Goal: Use online tool/utility: Utilize a website feature to perform a specific function

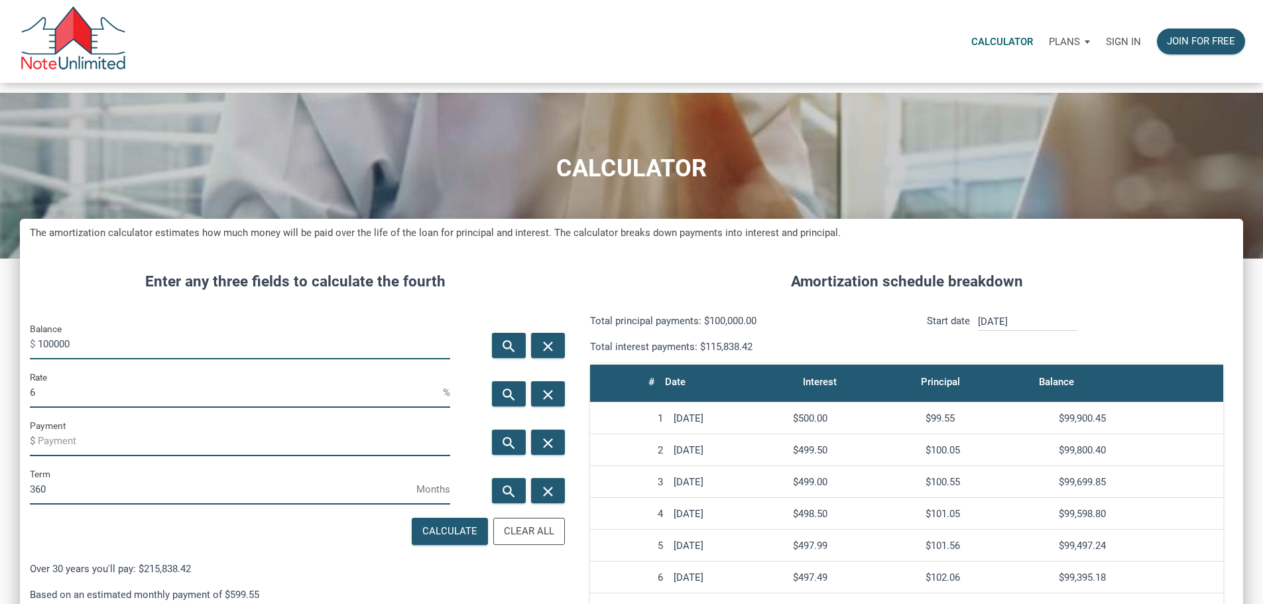
scroll to position [811, 1204]
drag, startPoint x: 101, startPoint y: 367, endPoint x: 24, endPoint y: 365, distance: 77.6
click at [24, 365] on div "CALCULATOR The amortization calculator estimates how much money will be paid ov…" at bounding box center [631, 520] width 1263 height 855
paste input "$471,306"
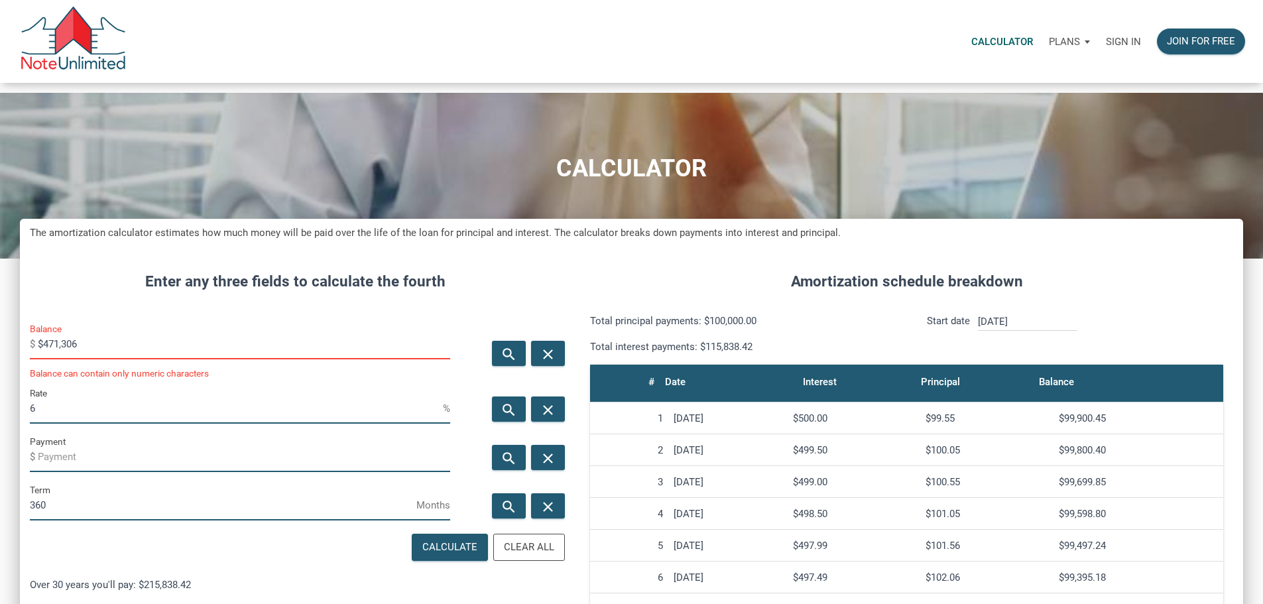
scroll to position [829, 1204]
click at [92, 359] on input "$471,306" at bounding box center [244, 345] width 412 height 30
click at [90, 359] on input "$471,306" at bounding box center [244, 345] width 412 height 30
click at [315, 469] on div "Payment $" at bounding box center [240, 453] width 420 height 38
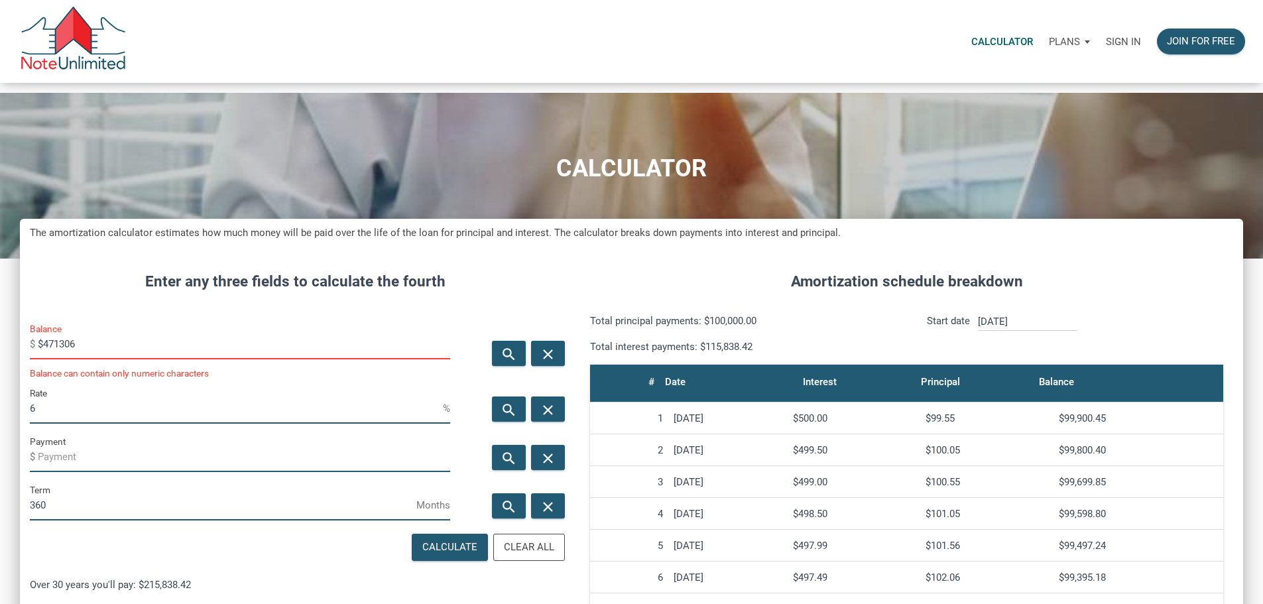
click at [300, 424] on input "6" at bounding box center [236, 409] width 413 height 30
click at [357, 424] on input "6" at bounding box center [236, 409] width 413 height 30
click at [367, 472] on input "Payment" at bounding box center [244, 457] width 412 height 30
click at [64, 359] on input "$471306" at bounding box center [244, 345] width 412 height 30
type input "471306"
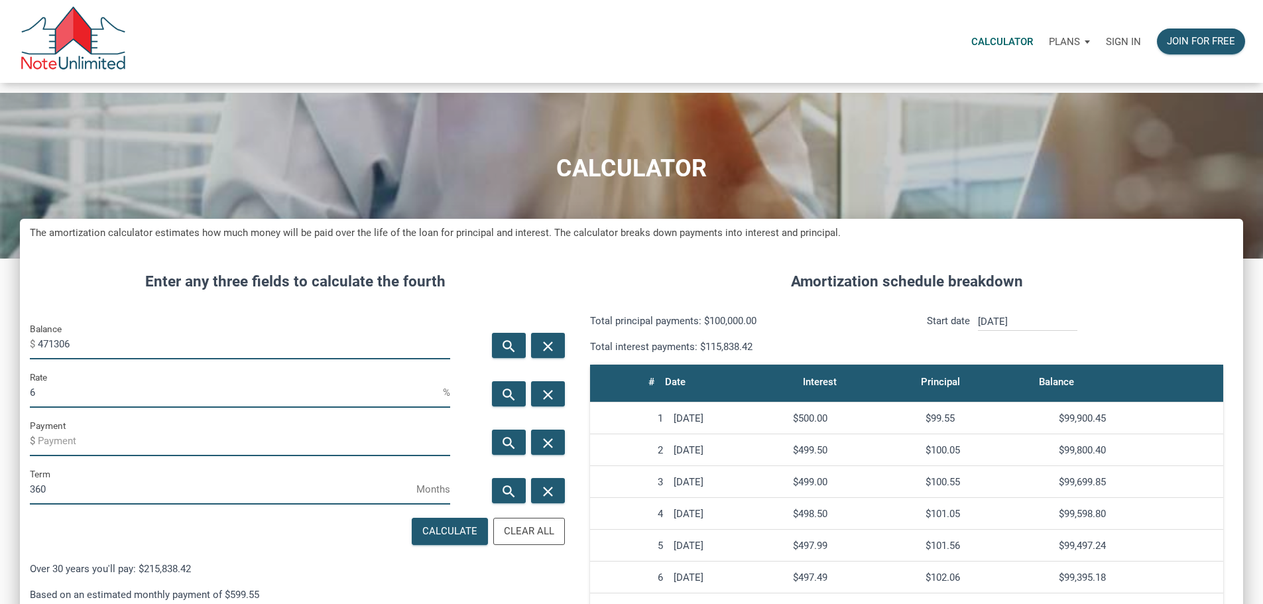
scroll to position [662327, 661935]
drag, startPoint x: 103, startPoint y: 361, endPoint x: 40, endPoint y: 360, distance: 63.7
click at [40, 360] on div "Balance $ 471306" at bounding box center [240, 345] width 440 height 48
click at [1106, 43] on p "Sign in" at bounding box center [1123, 42] width 35 height 12
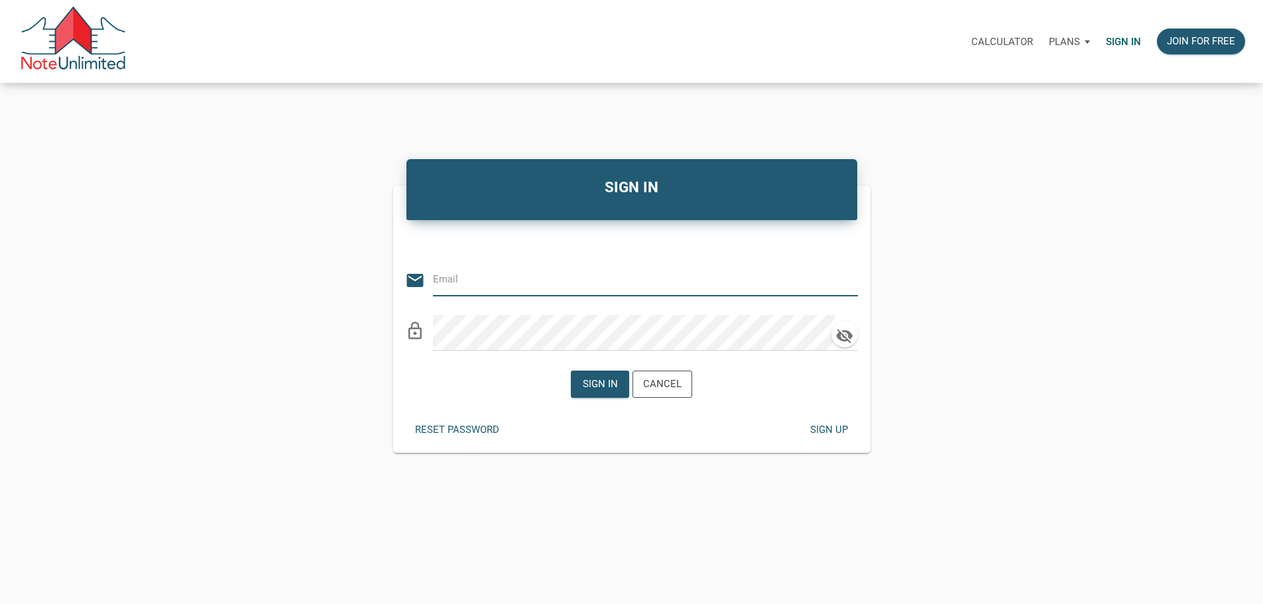
type input "[EMAIL_ADDRESS][DOMAIN_NAME]"
click at [615, 384] on div "Sign in" at bounding box center [600, 384] width 57 height 26
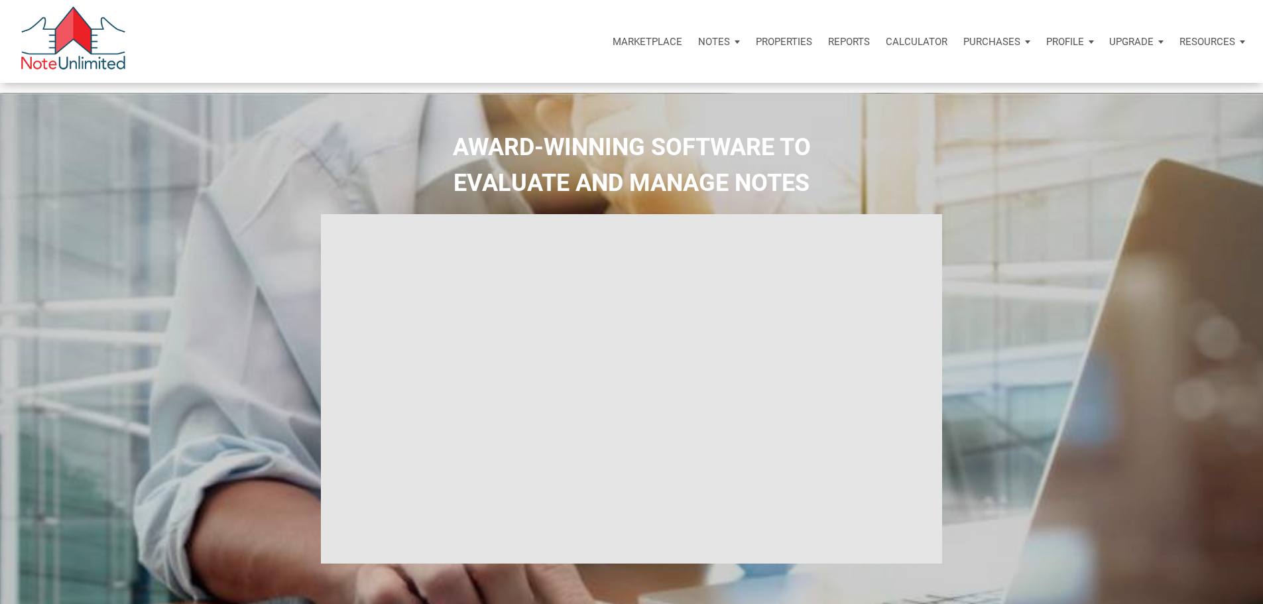
select select
type input "Introduction to new features"
select select
click at [886, 46] on p "Calculator" at bounding box center [917, 42] width 62 height 12
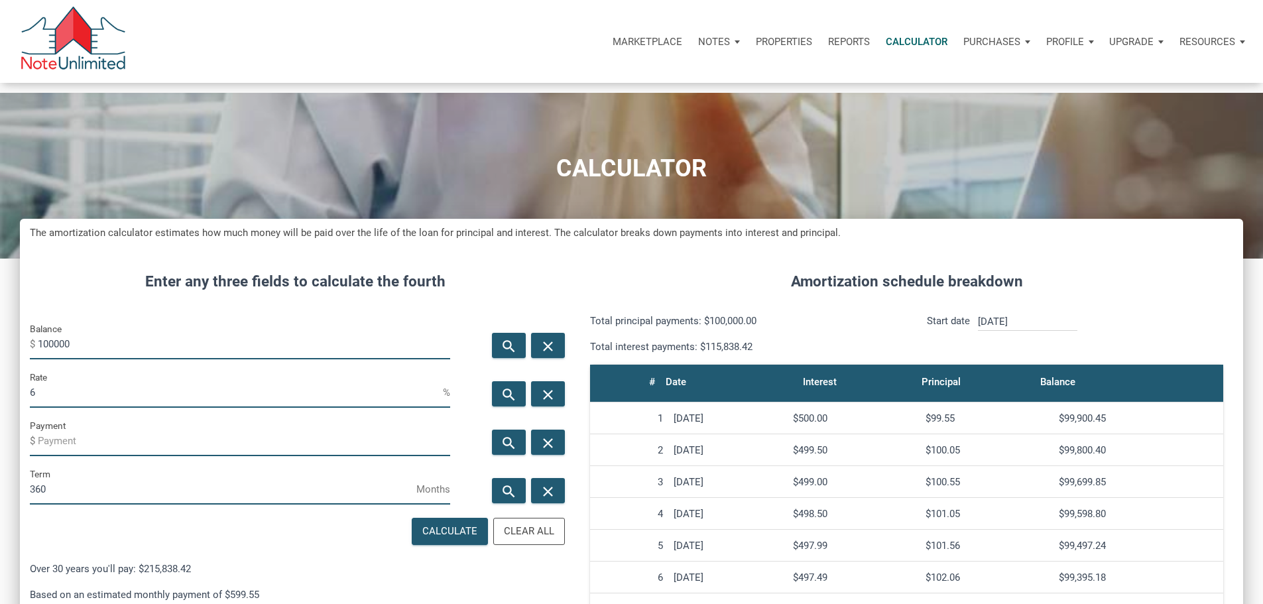
scroll to position [811, 1204]
drag, startPoint x: 114, startPoint y: 363, endPoint x: 38, endPoint y: 357, distance: 76.5
click at [38, 357] on div "Balance $ 100000" at bounding box center [240, 345] width 440 height 48
type input "471306"
click at [143, 408] on input "6" at bounding box center [236, 393] width 413 height 30
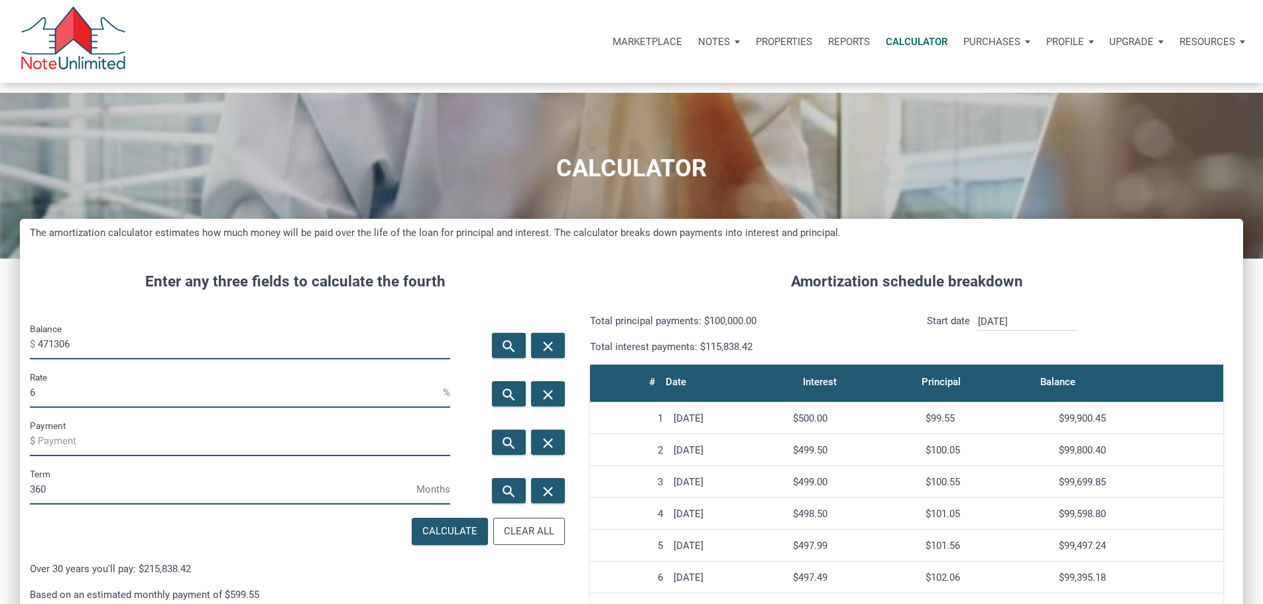
click at [357, 408] on input "6" at bounding box center [236, 393] width 413 height 30
click at [282, 408] on input "6" at bounding box center [236, 393] width 413 height 30
click at [321, 456] on input "Payment" at bounding box center [244, 441] width 412 height 30
drag, startPoint x: 95, startPoint y: 419, endPoint x: 0, endPoint y: 416, distance: 95.5
click at [0, 416] on div "CALCULATOR The amortization calculator estimates how much money will be paid ov…" at bounding box center [631, 520] width 1263 height 855
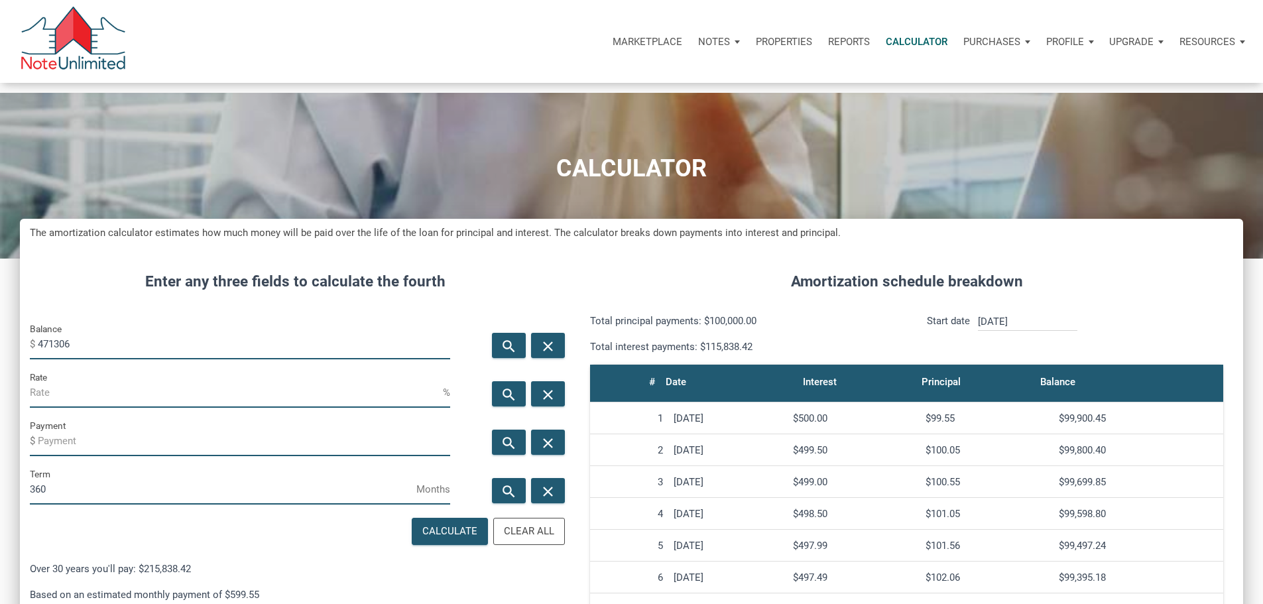
click at [387, 408] on input "Rate" at bounding box center [236, 393] width 413 height 30
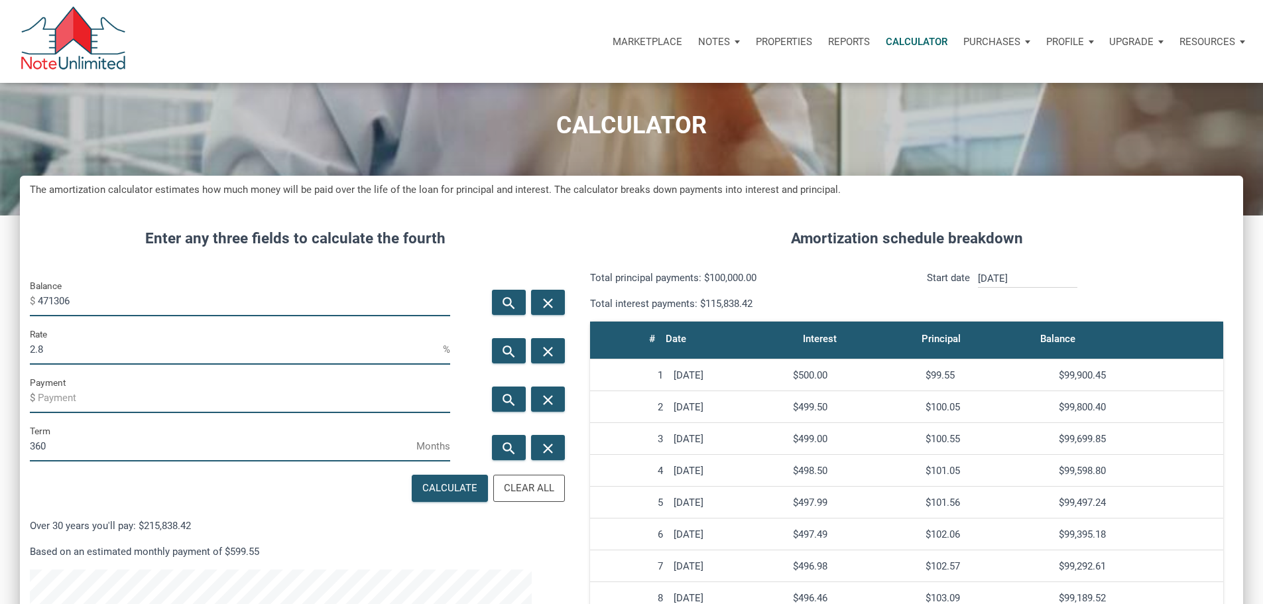
scroll to position [66, 0]
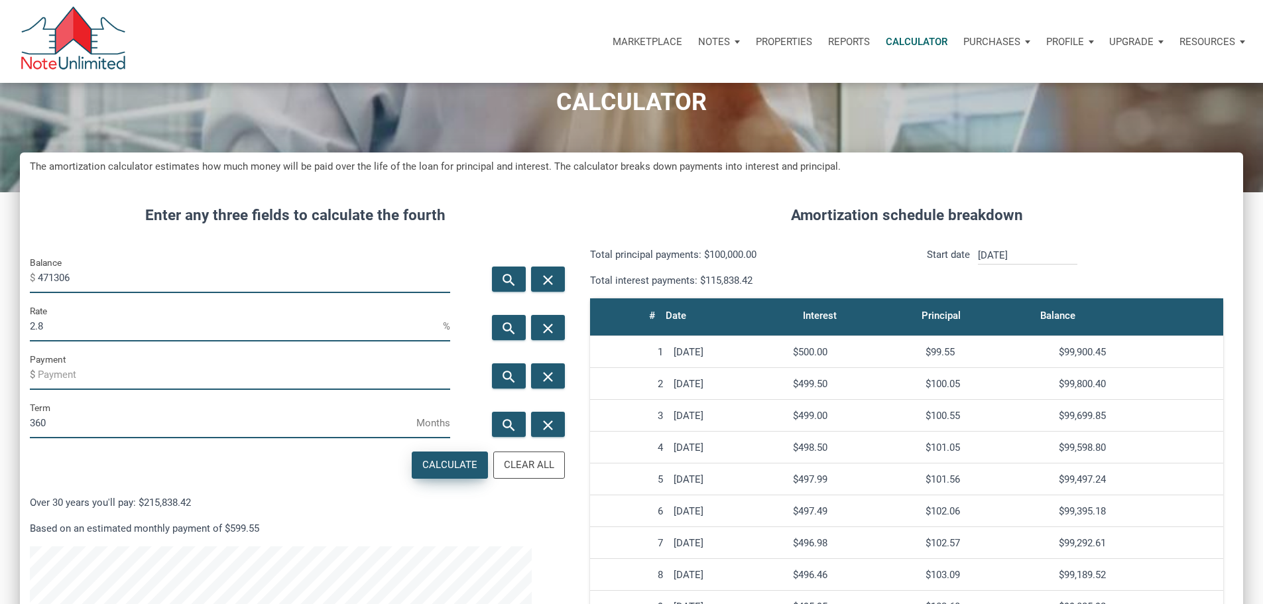
type input "2.8"
click at [430, 473] on div "Calculate" at bounding box center [449, 465] width 55 height 15
type input "-1936.57"
click at [1078, 265] on input "[DATE]" at bounding box center [1027, 256] width 99 height 18
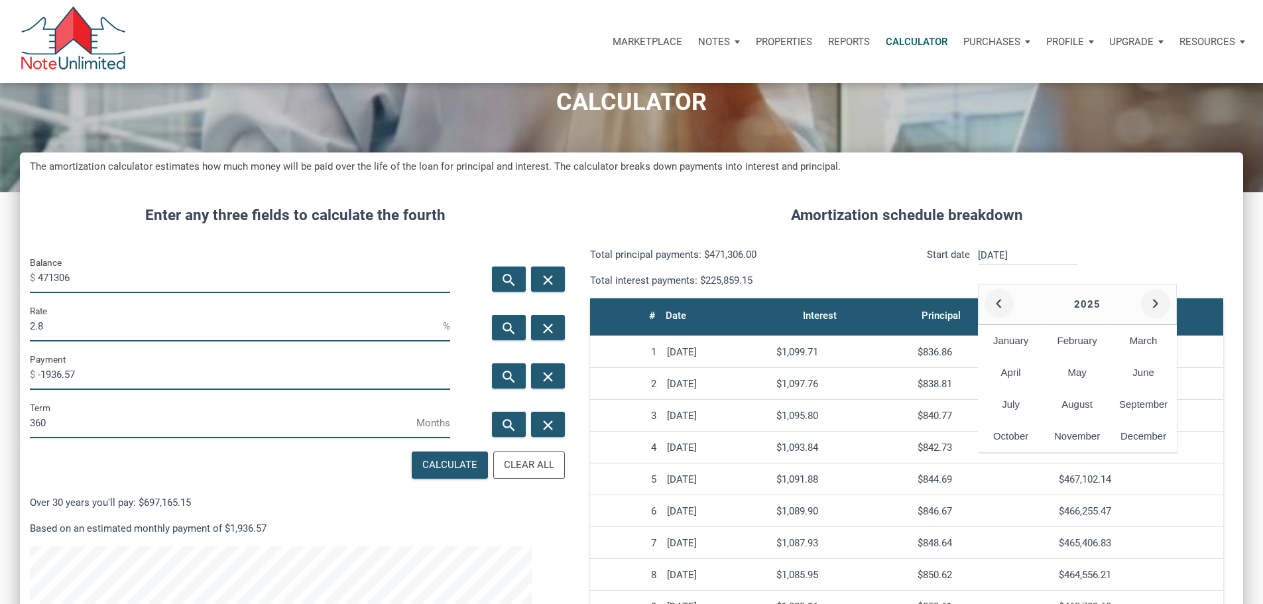
click at [1093, 255] on div "Amortization schedule breakdown Total principal payments: $471,306.00 Total int…" at bounding box center [906, 533] width 673 height 698
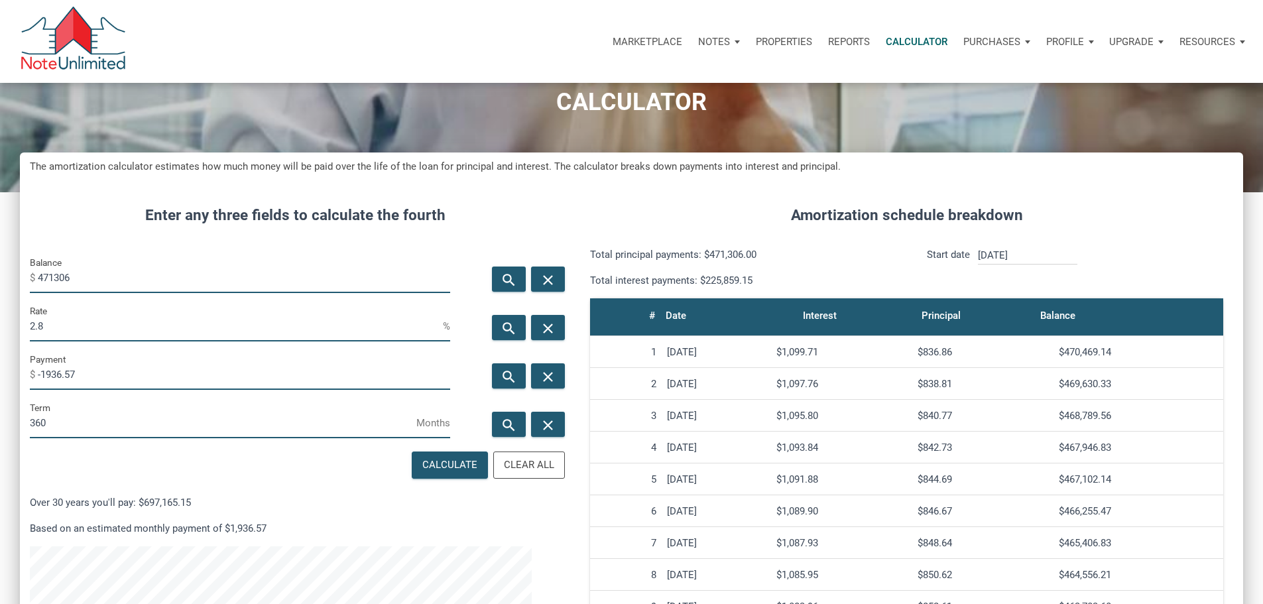
click at [1078, 265] on input "[DATE]" at bounding box center [1027, 256] width 99 height 18
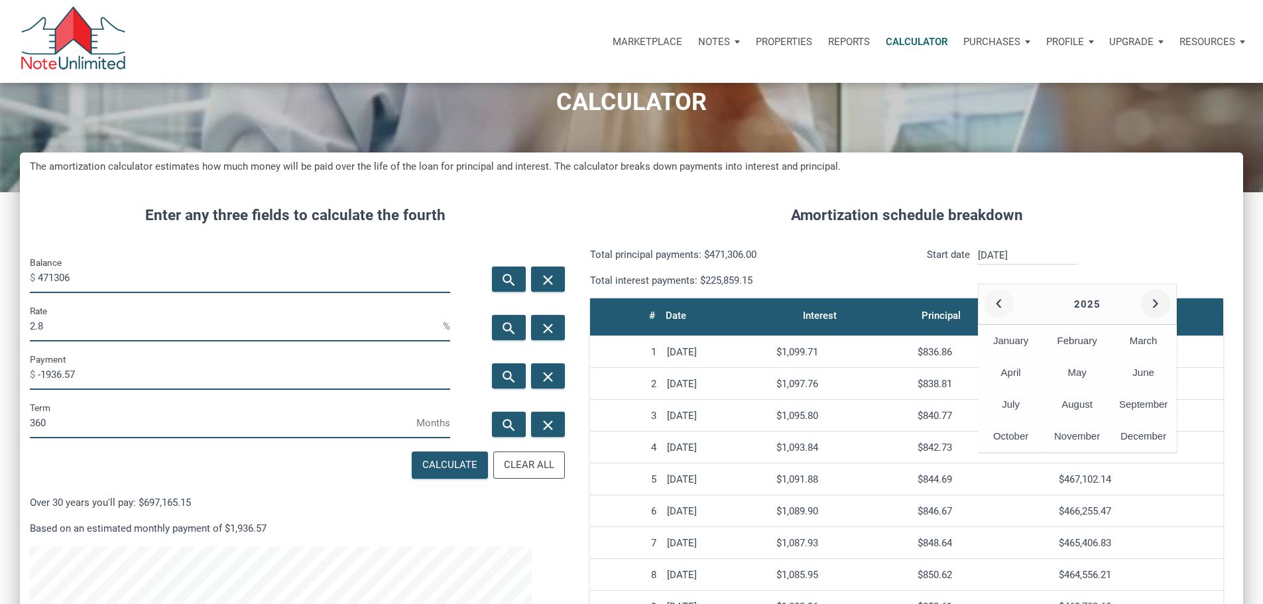
click at [1014, 318] on button "‹" at bounding box center [999, 303] width 29 height 29
click at [1111, 389] on div "May" at bounding box center [1077, 373] width 66 height 32
type input "[DATE]"
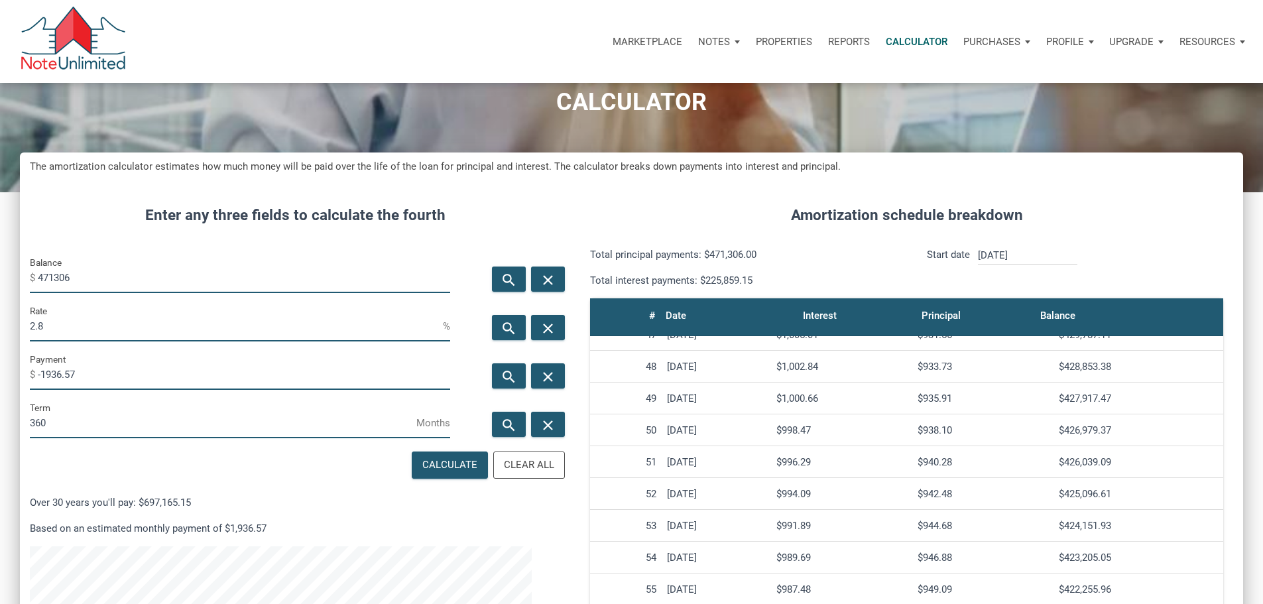
scroll to position [1459, 0]
